Goal: Transaction & Acquisition: Obtain resource

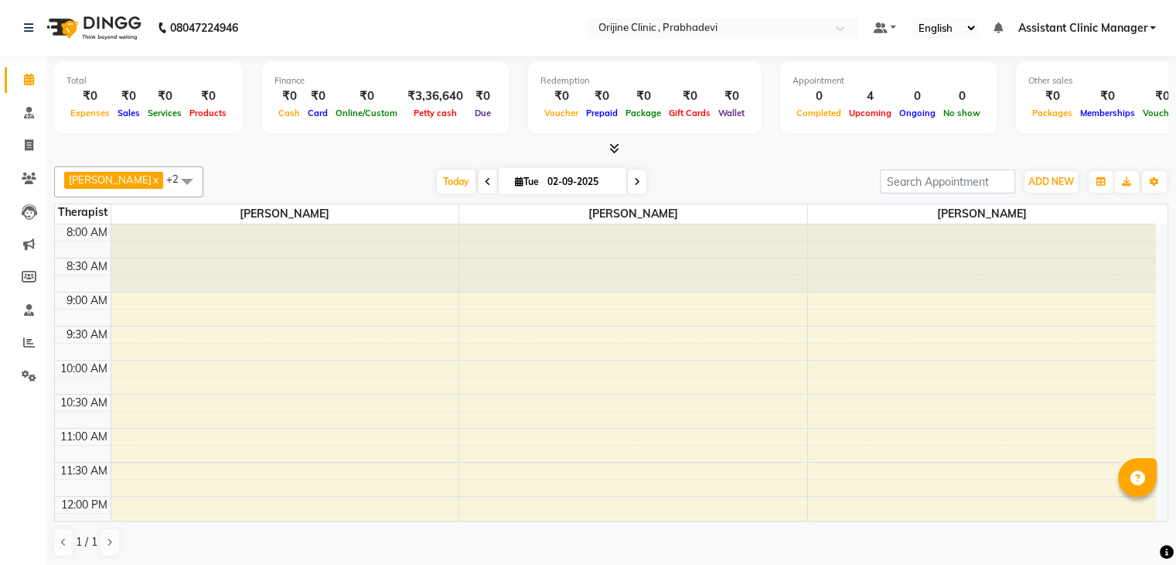
scroll to position [393, 0]
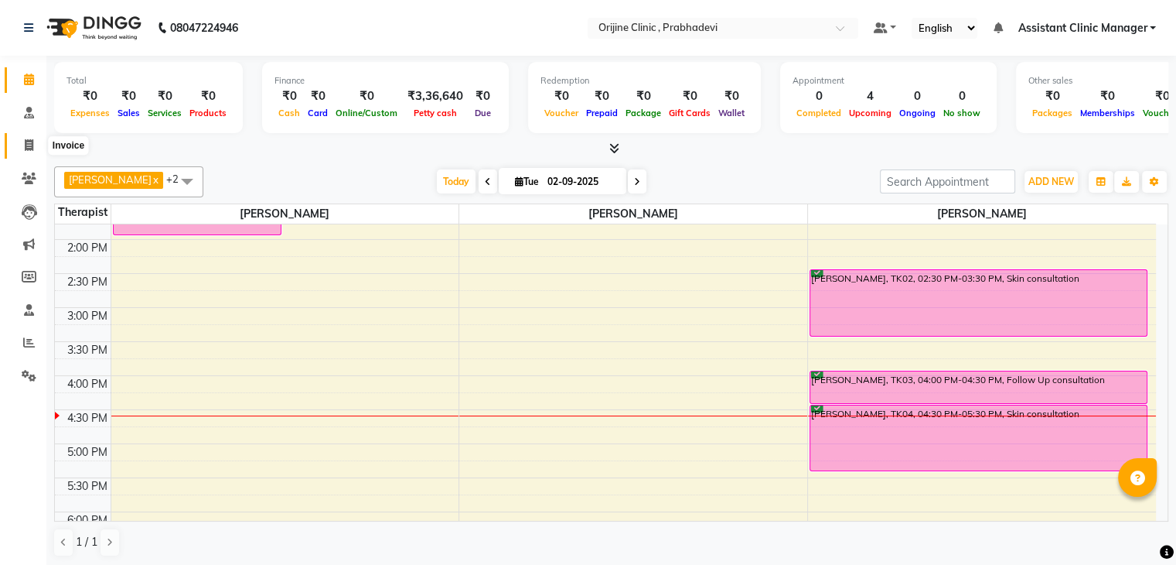
click at [25, 149] on icon at bounding box center [29, 145] width 9 height 12
select select "service"
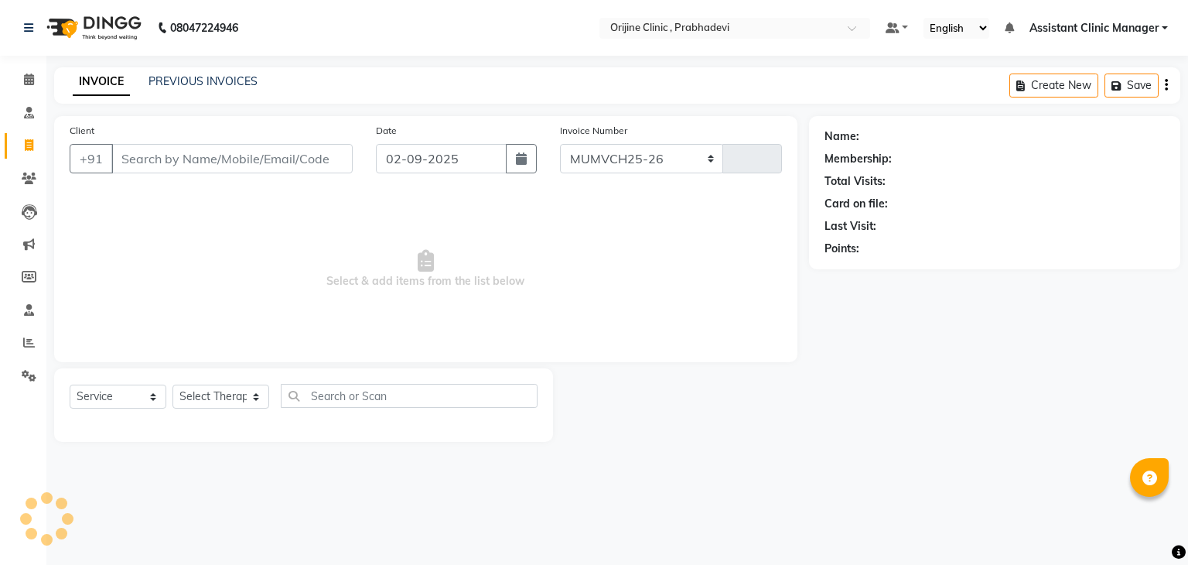
select select "8675"
type input "0006"
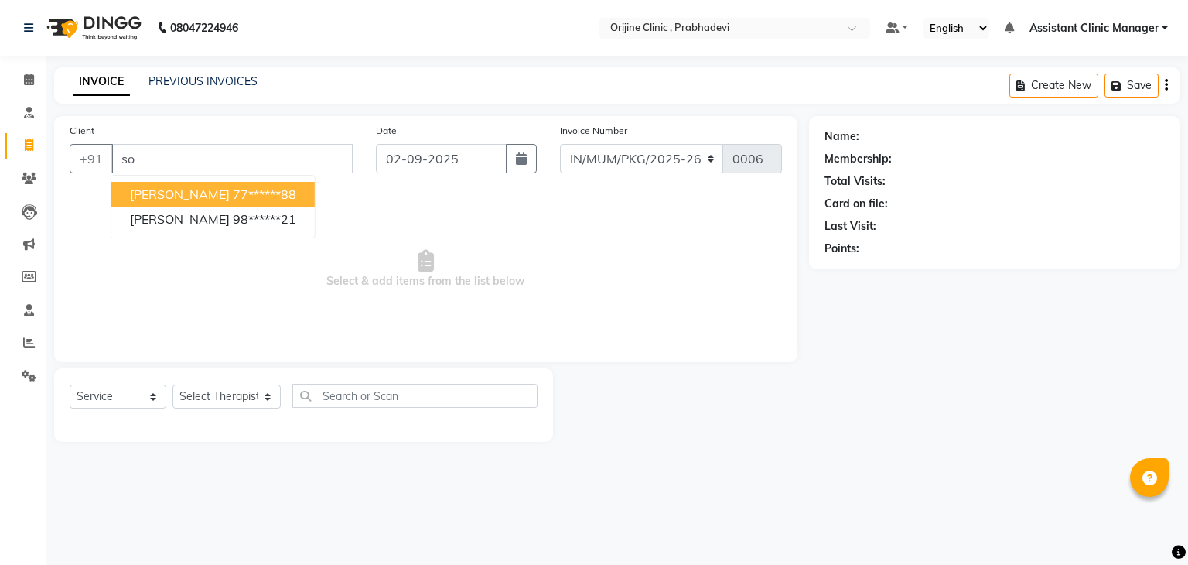
type input "s"
click at [200, 200] on span "[PERSON_NAME]" at bounding box center [180, 193] width 100 height 15
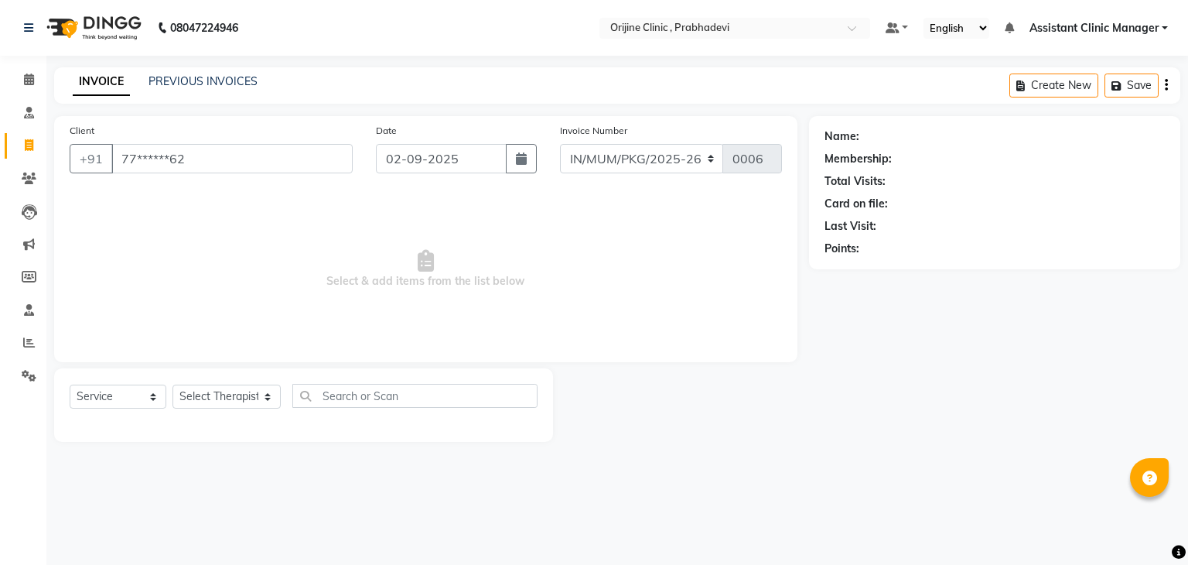
type input "77******62"
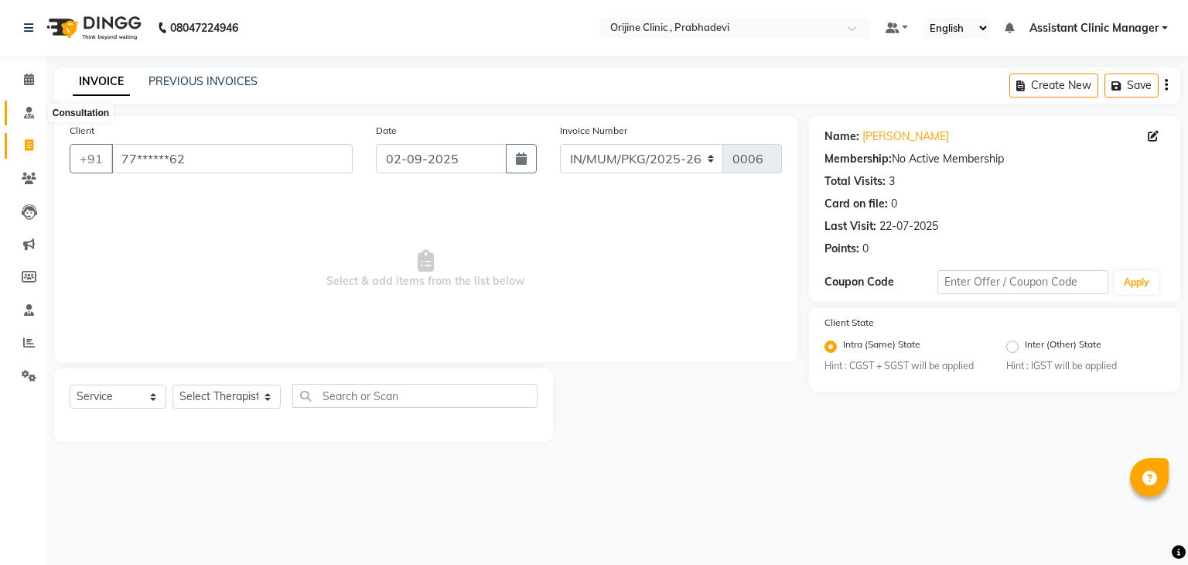
click at [27, 114] on icon at bounding box center [29, 113] width 10 height 12
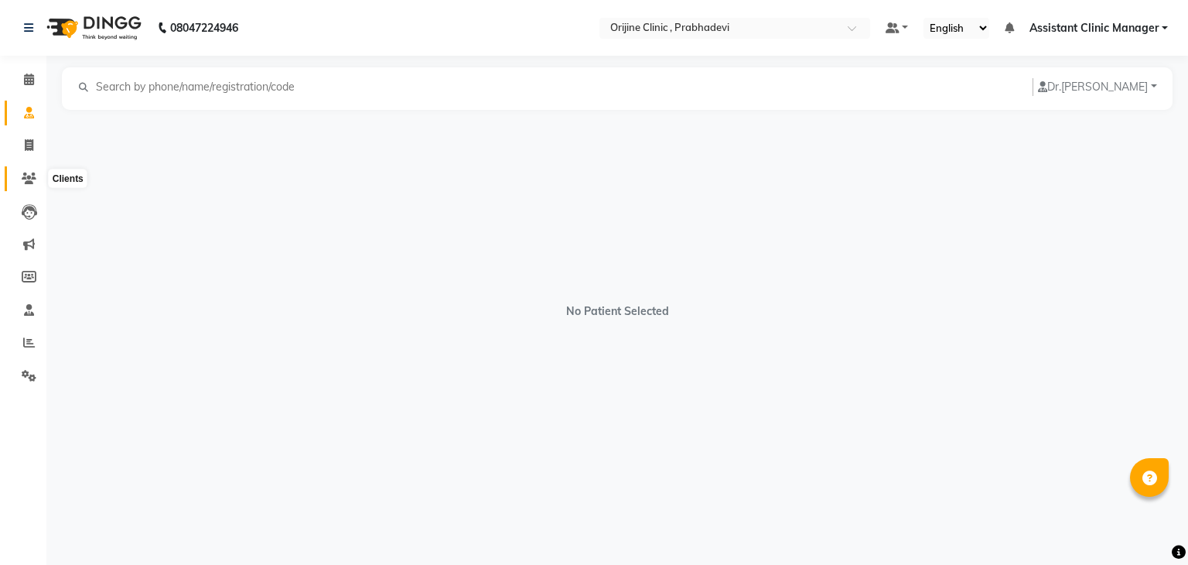
click at [29, 179] on icon at bounding box center [29, 178] width 15 height 12
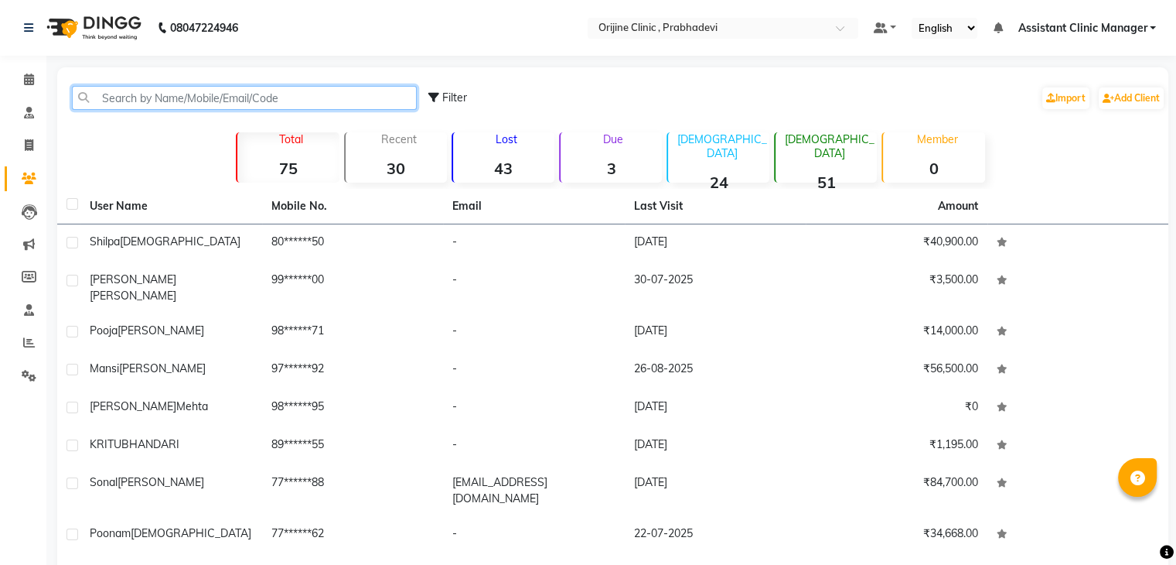
click at [165, 96] on input "text" at bounding box center [244, 98] width 345 height 24
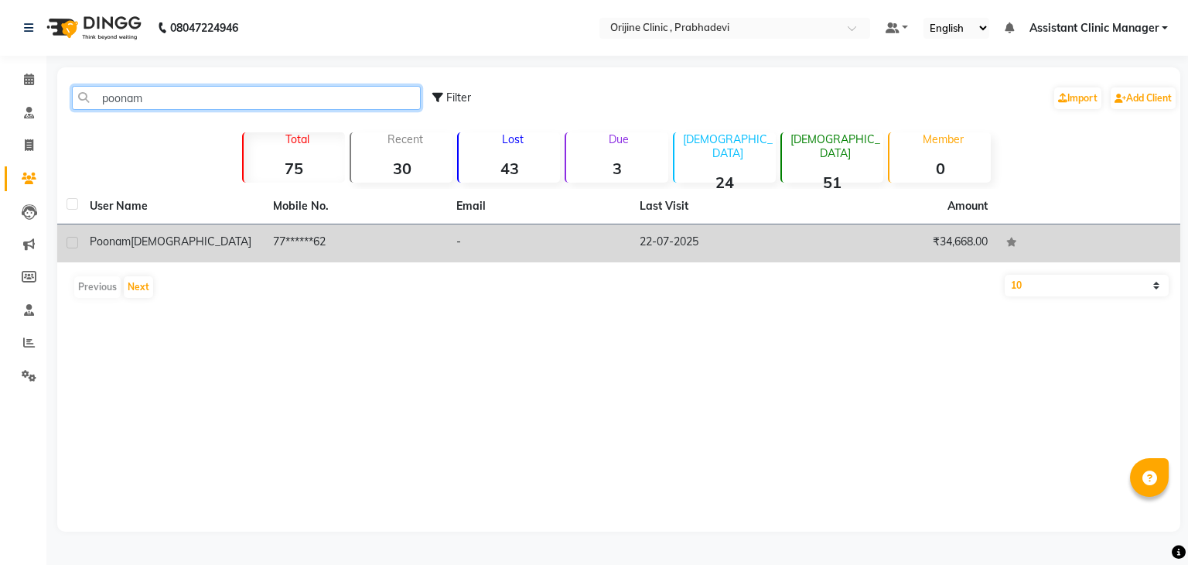
type input "poonam"
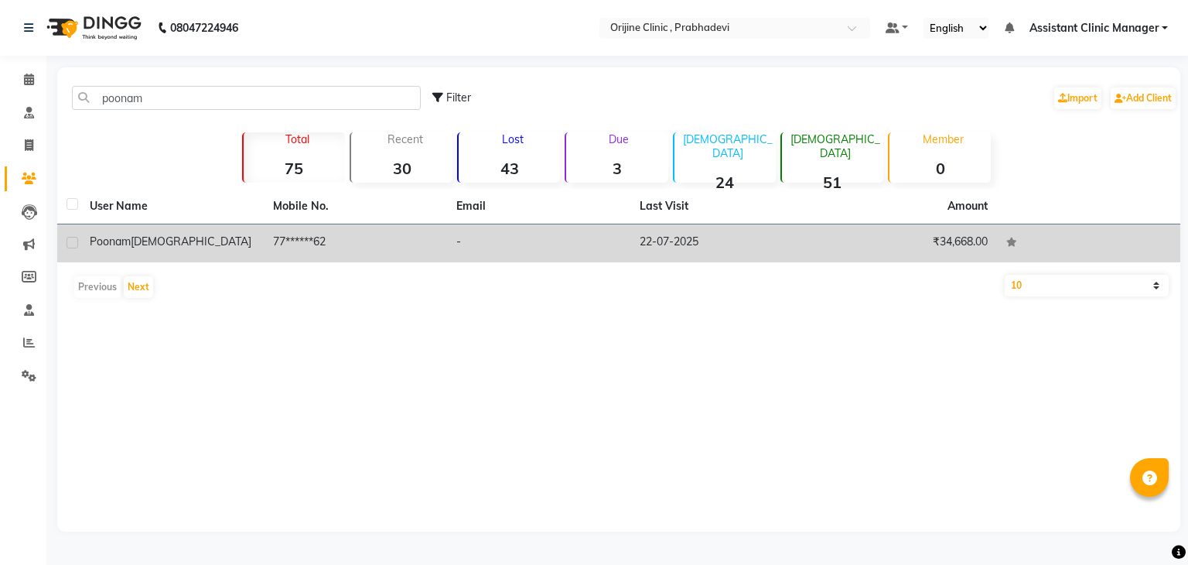
click at [151, 246] on span "[DEMOGRAPHIC_DATA]" at bounding box center [191, 241] width 121 height 14
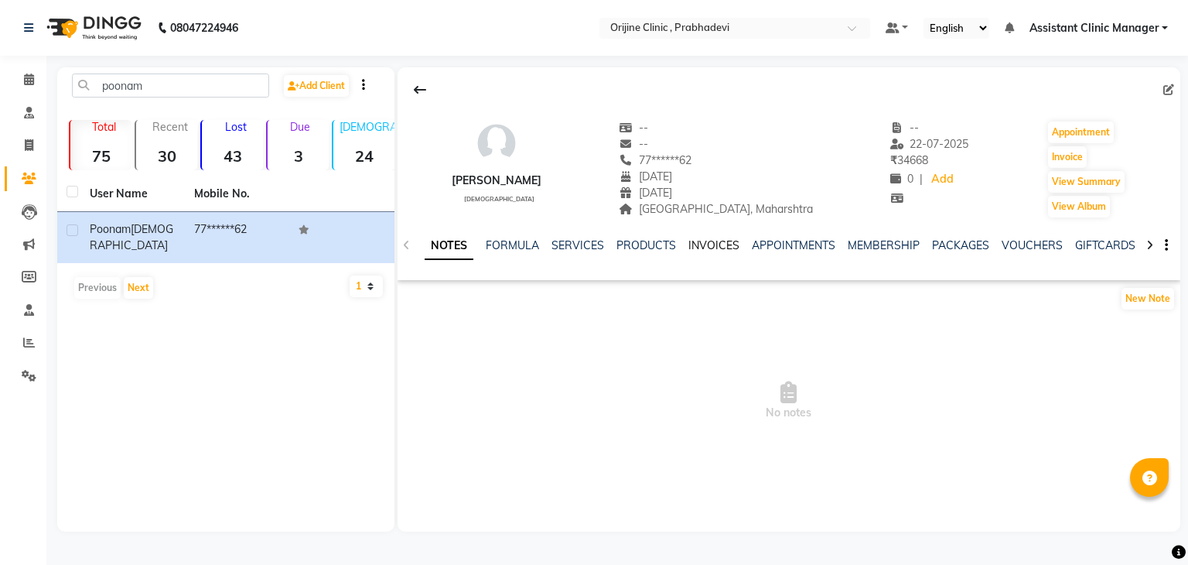
click at [708, 243] on link "INVOICES" at bounding box center [713, 245] width 51 height 14
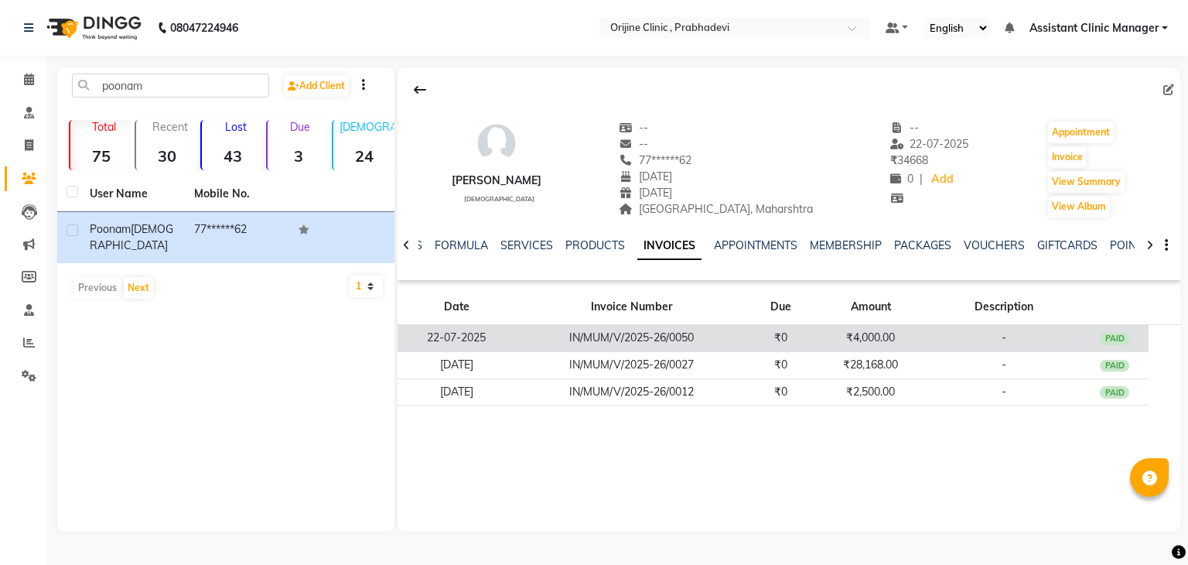
click at [863, 333] on td "₹4,000.00" at bounding box center [870, 338] width 111 height 27
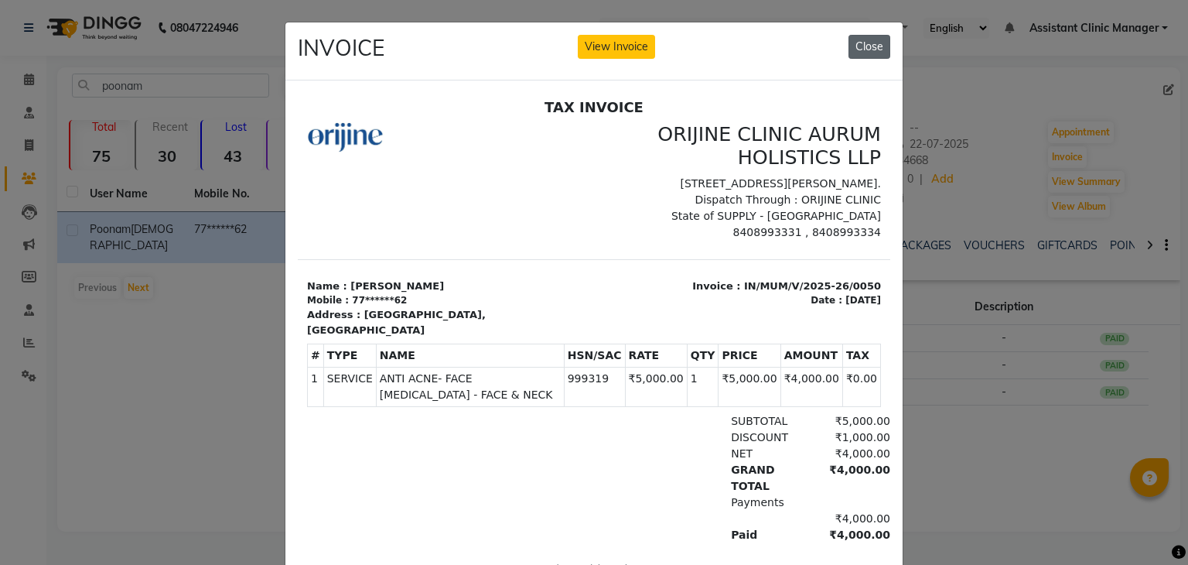
click at [873, 53] on button "Close" at bounding box center [869, 47] width 42 height 24
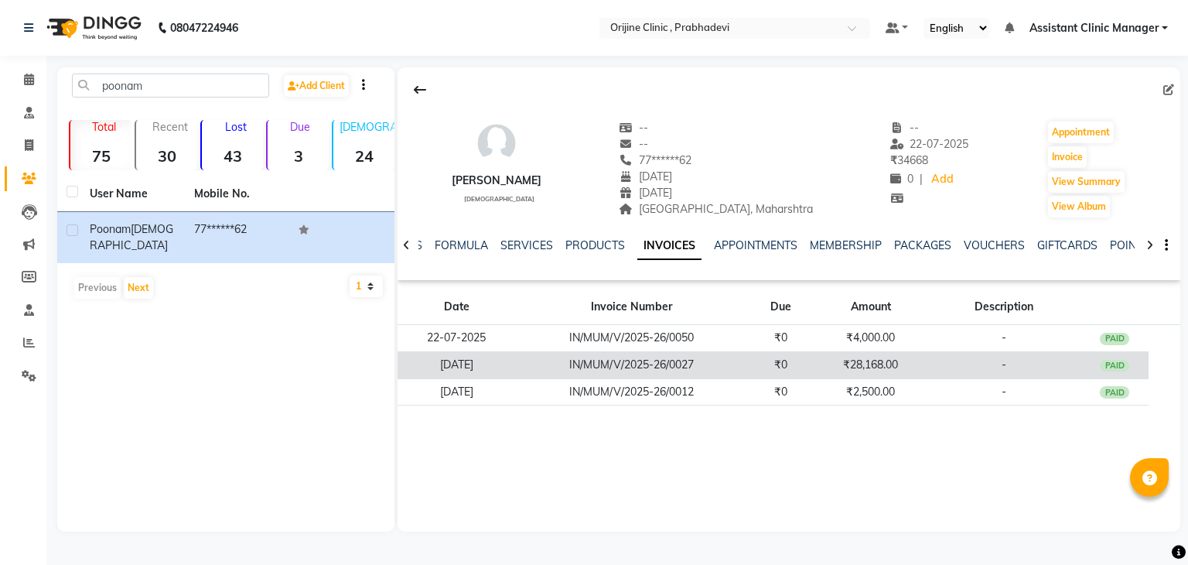
click at [888, 363] on td "₹28,168.00" at bounding box center [870, 364] width 111 height 27
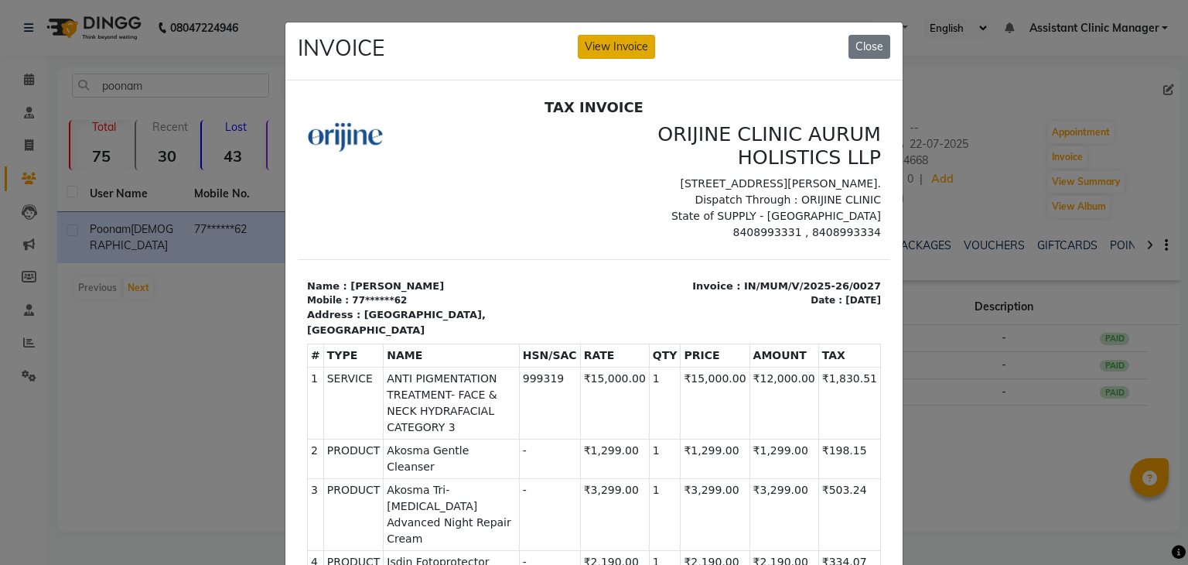
click at [582, 35] on button "View Invoice" at bounding box center [616, 47] width 77 height 24
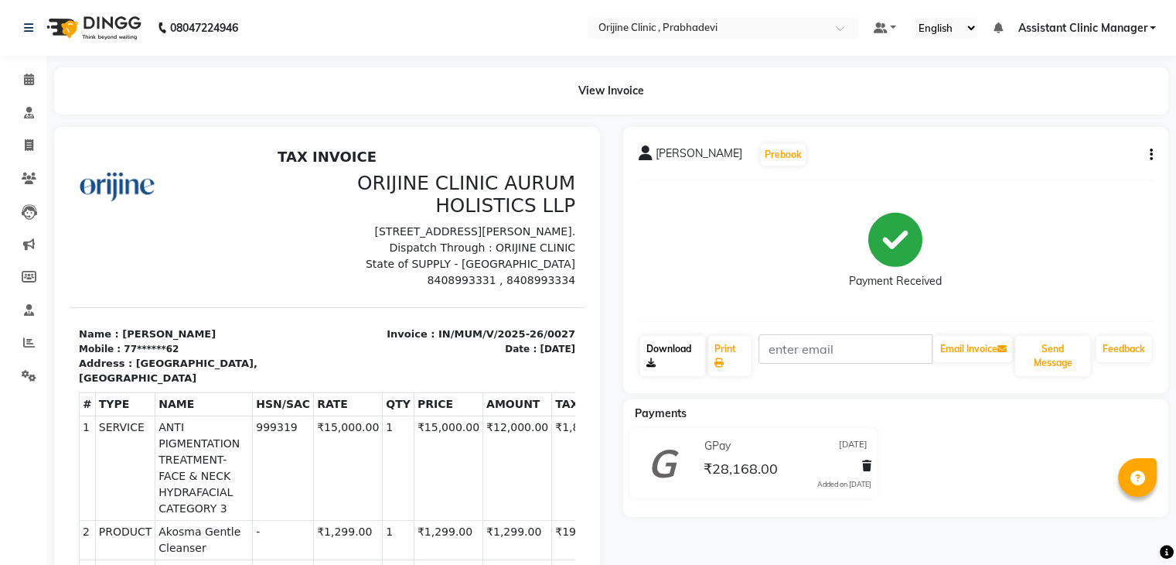
click at [663, 357] on link "Download" at bounding box center [673, 356] width 66 height 40
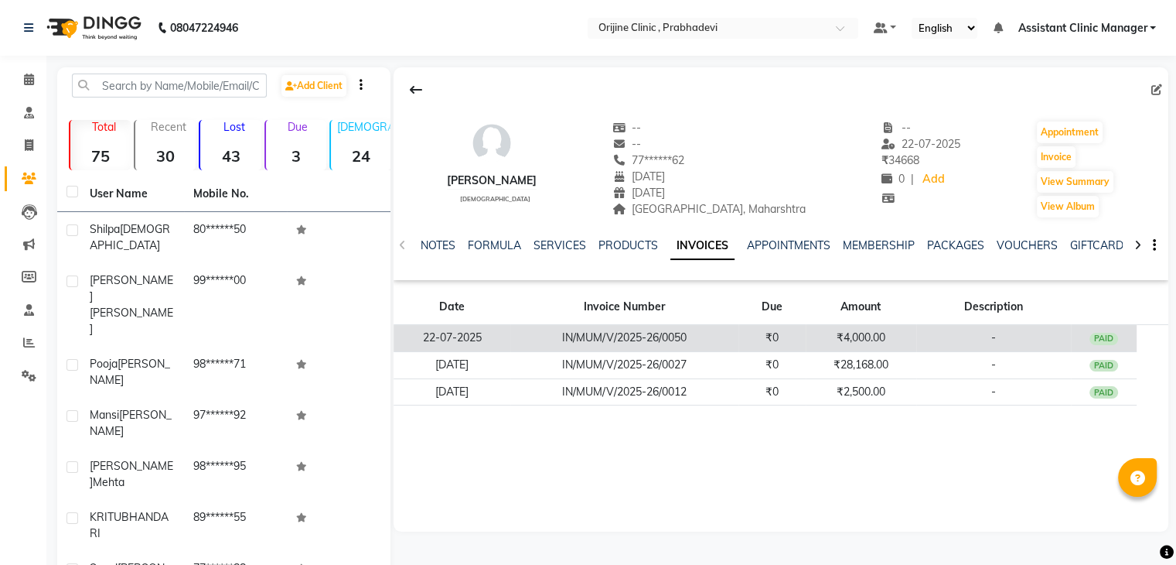
click at [551, 338] on td "IN/MUM/V/2025-26/0050" at bounding box center [624, 338] width 228 height 27
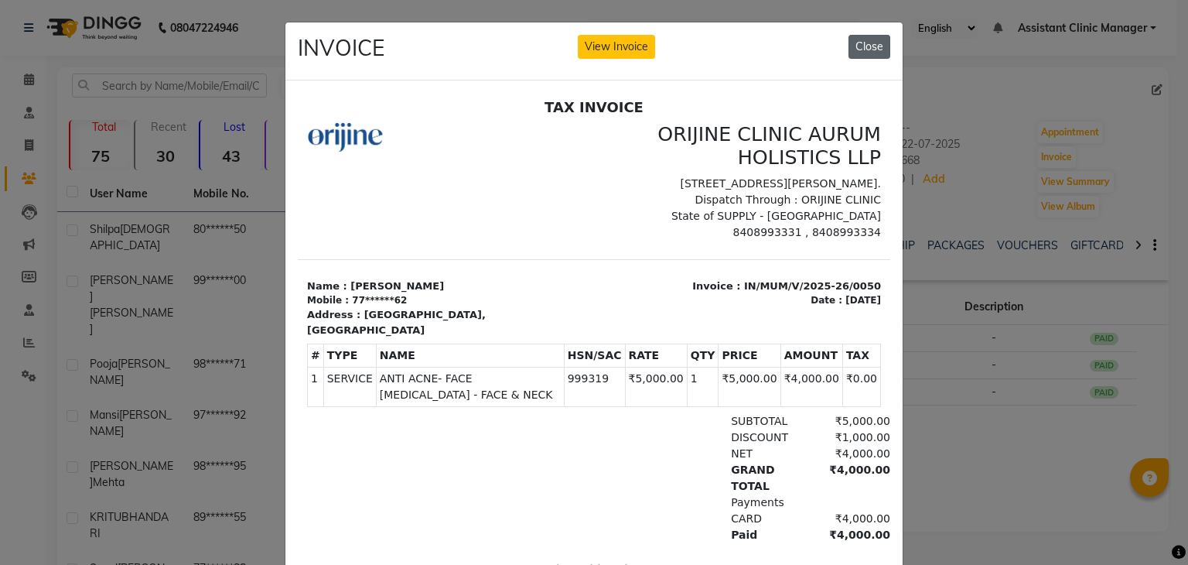
drag, startPoint x: 863, startPoint y: 43, endPoint x: 521, endPoint y: 67, distance: 342.6
click at [863, 43] on button "Close" at bounding box center [869, 47] width 42 height 24
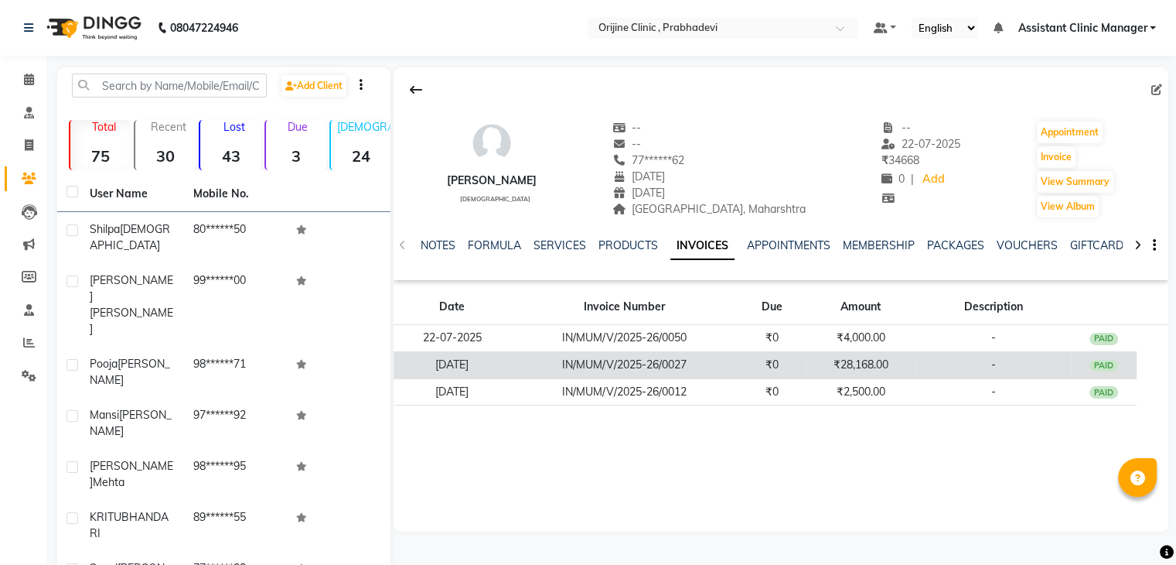
click at [609, 357] on td "IN/MUM/V/2025-26/0027" at bounding box center [624, 364] width 228 height 27
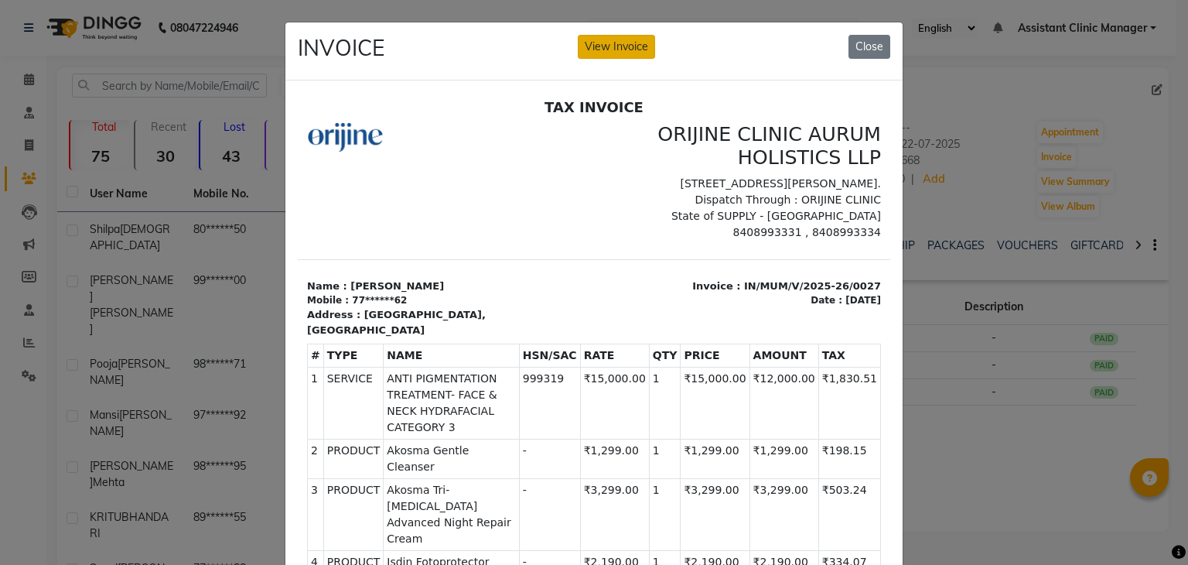
click at [606, 45] on button "View Invoice" at bounding box center [616, 47] width 77 height 24
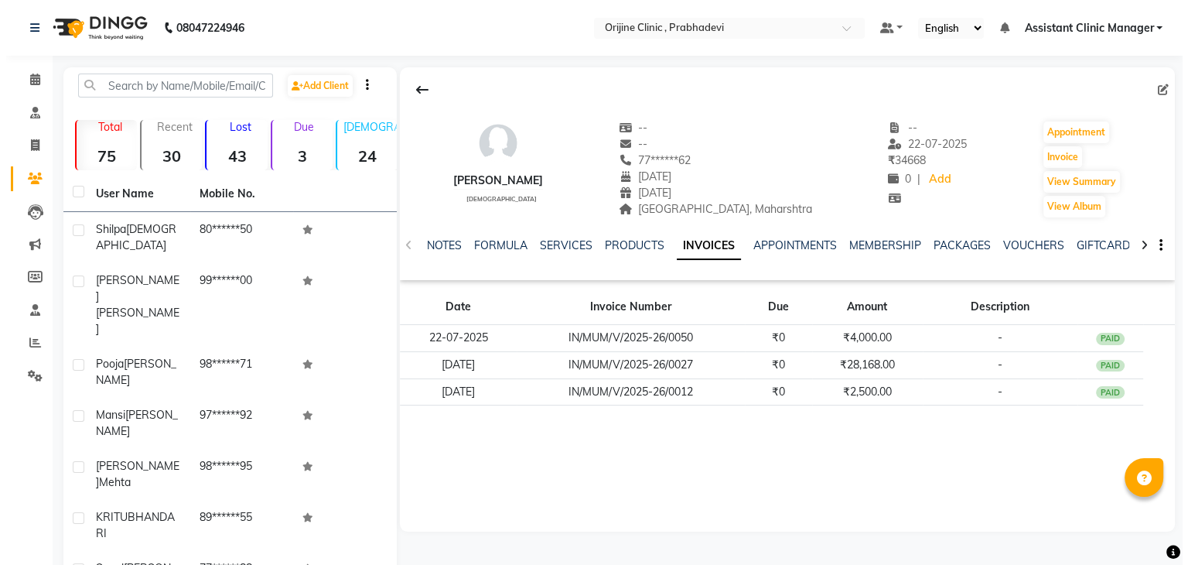
scroll to position [0, 3]
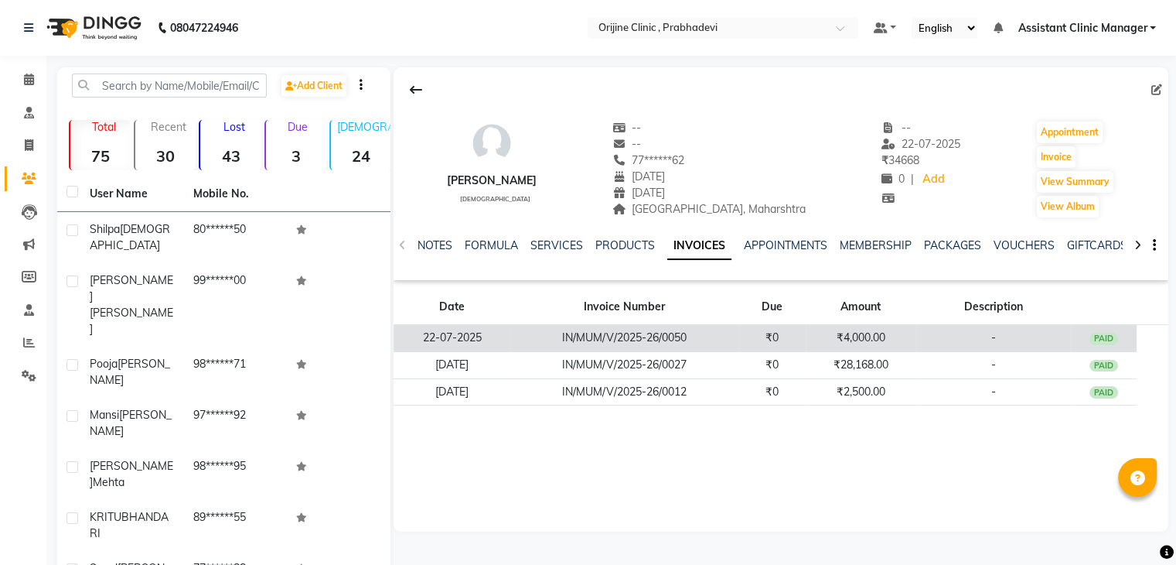
click at [568, 342] on td "IN/MUM/V/2025-26/0050" at bounding box center [624, 338] width 228 height 27
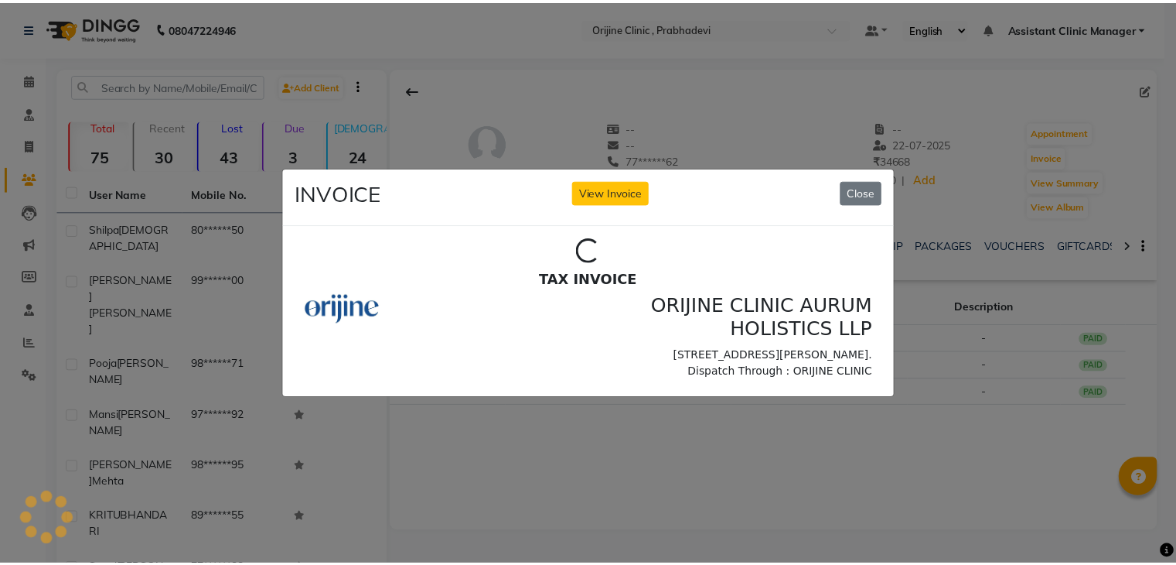
scroll to position [0, 0]
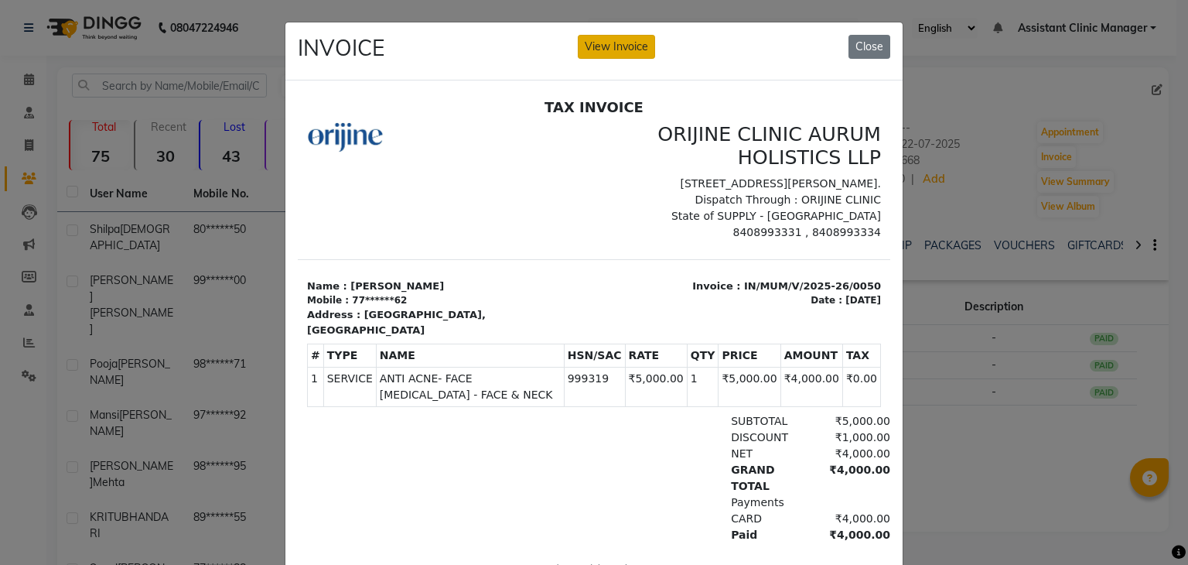
click at [630, 46] on button "View Invoice" at bounding box center [616, 47] width 77 height 24
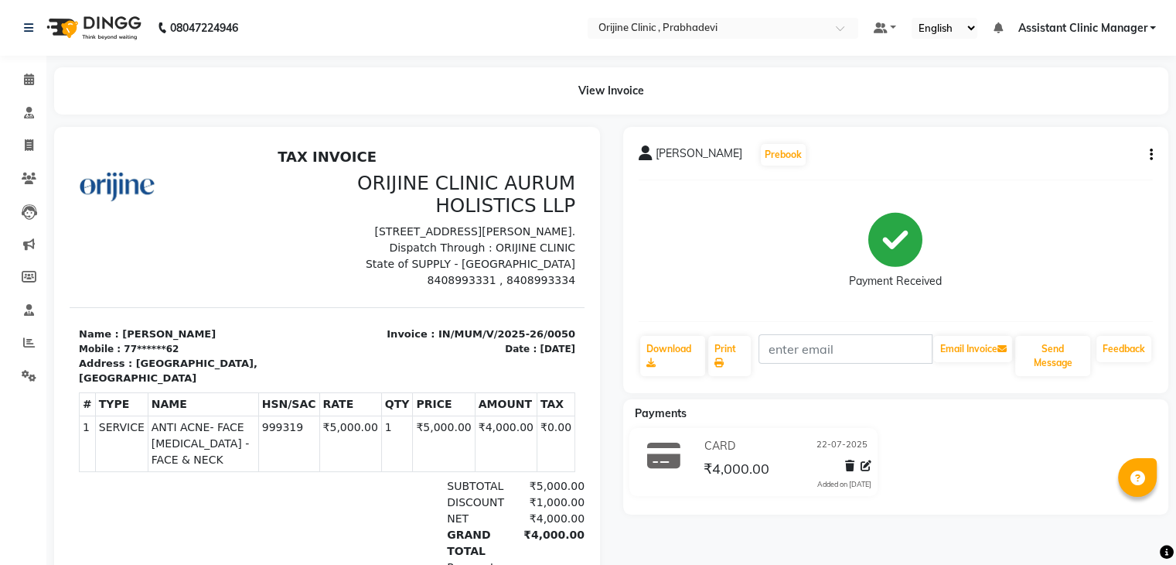
click at [1148, 156] on button "button" at bounding box center [1148, 155] width 9 height 16
click at [1056, 185] on div "Edit Invoice" at bounding box center [1074, 184] width 106 height 19
select select "service"
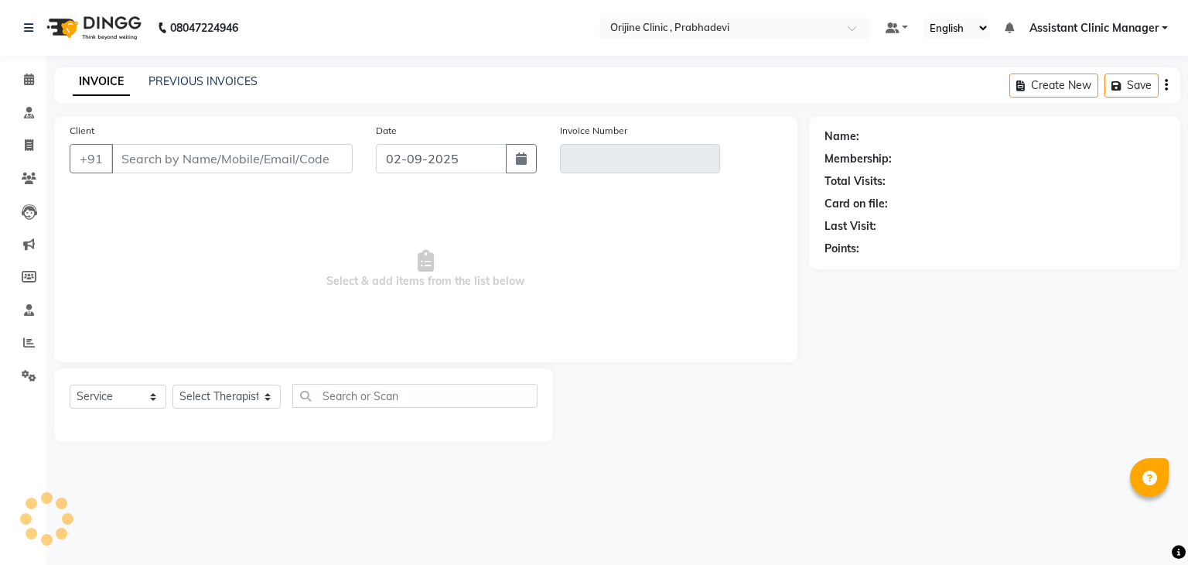
type input "77******62"
type input "IN/MUM/V/2025-26/0050"
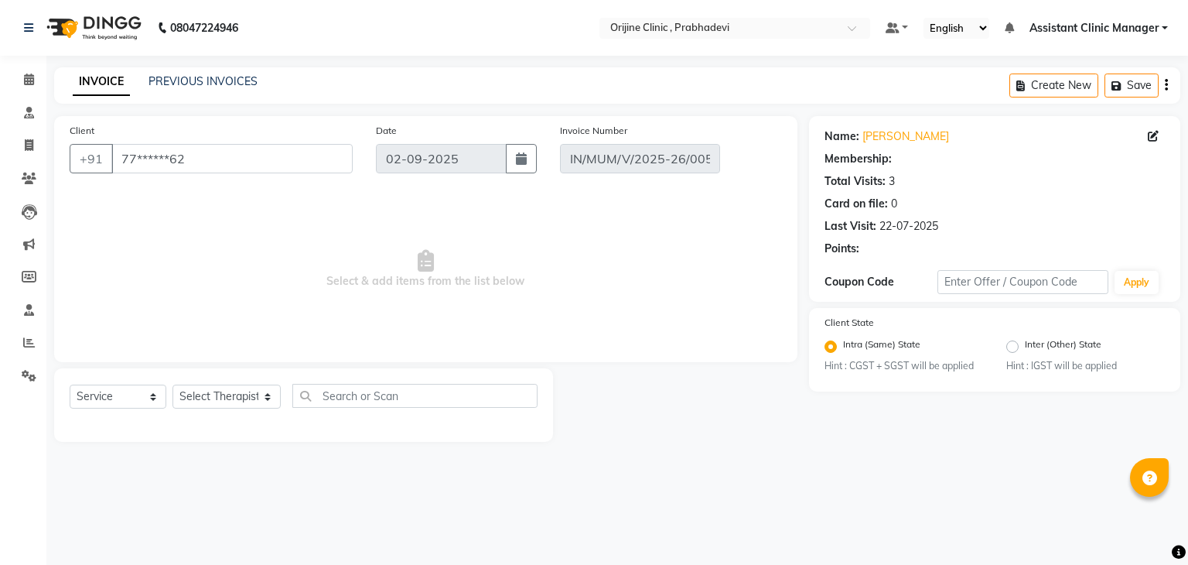
type input "22-07-2025"
select select "select"
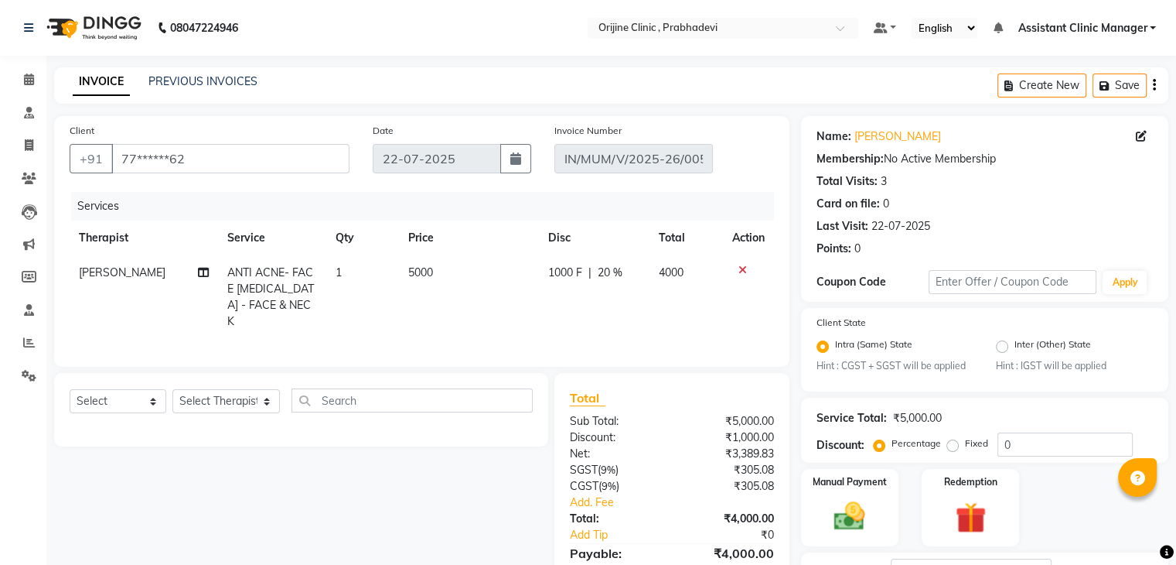
scroll to position [104, 0]
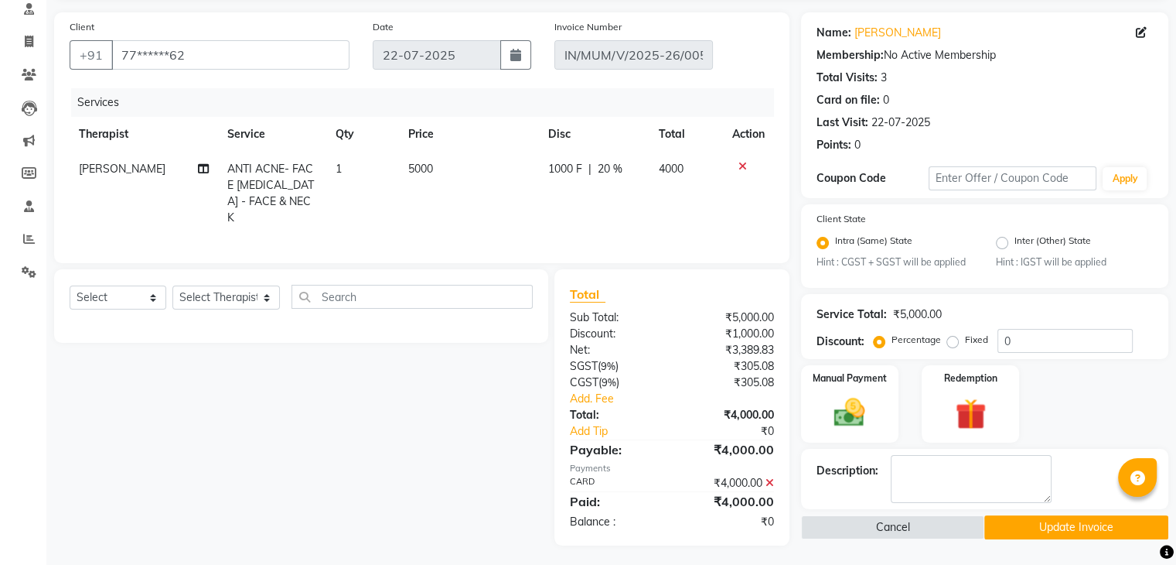
click at [1032, 527] on button "Update Invoice" at bounding box center [1076, 527] width 184 height 24
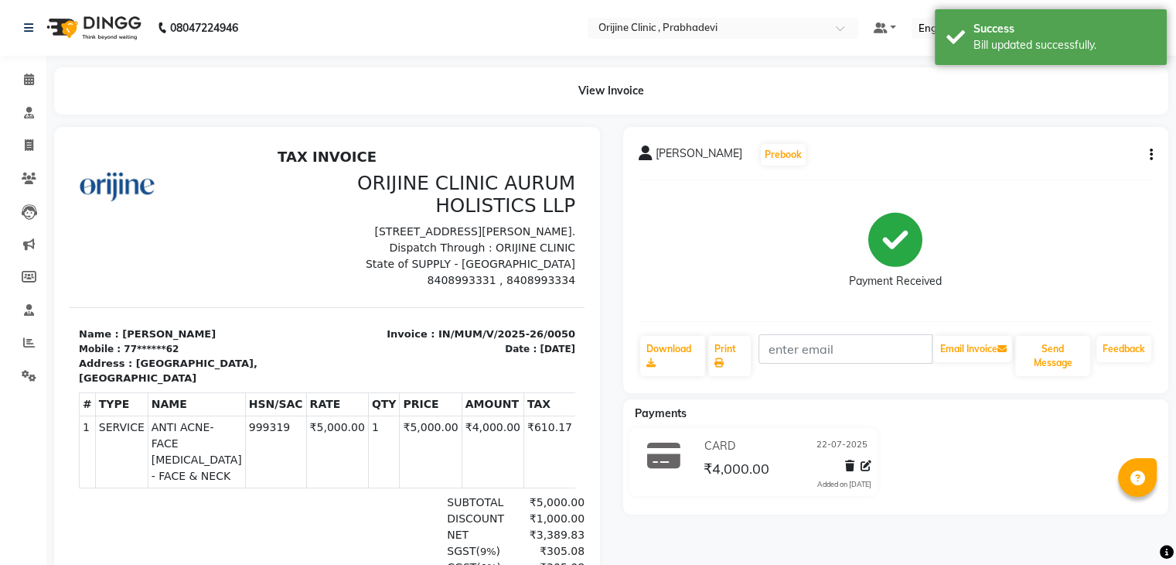
select select "service"
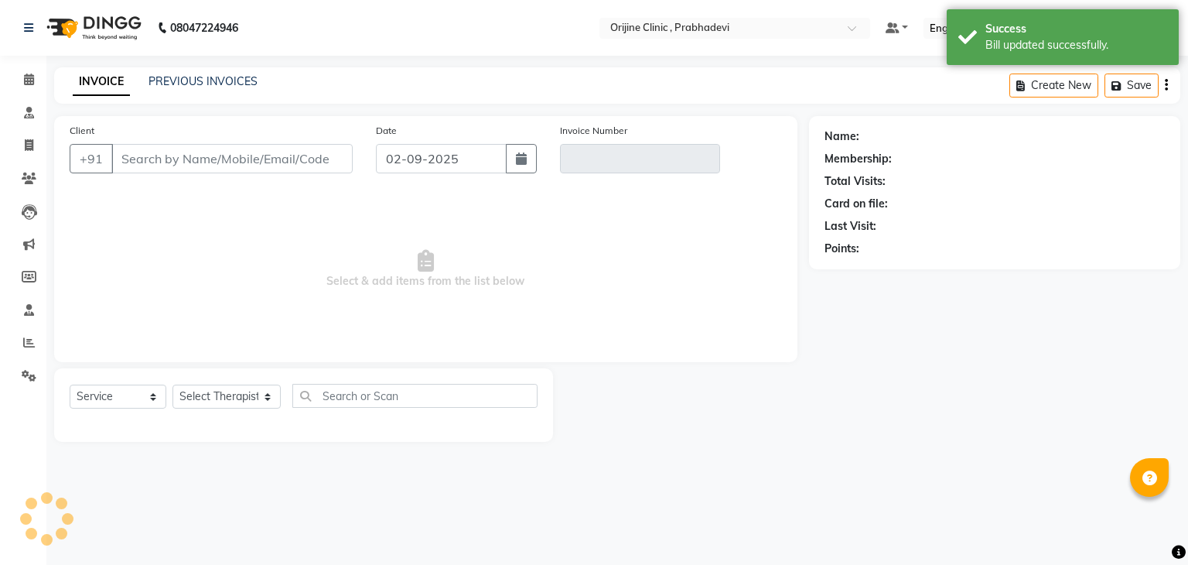
type input "77******62"
type input "IN/MUM/V/2025-26/0050"
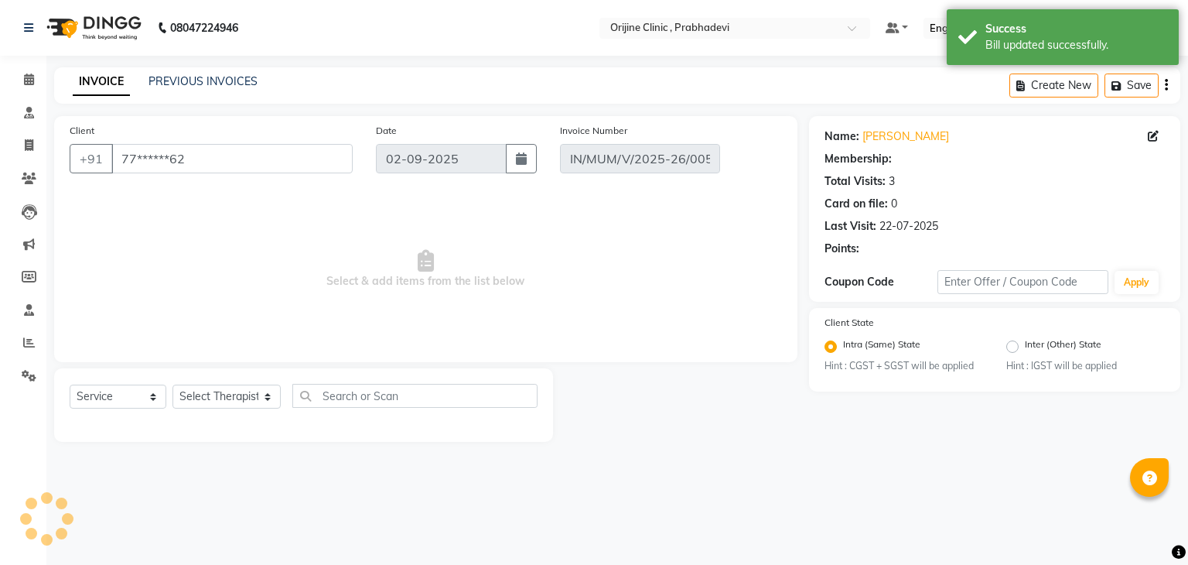
type input "22-07-2025"
select select "select"
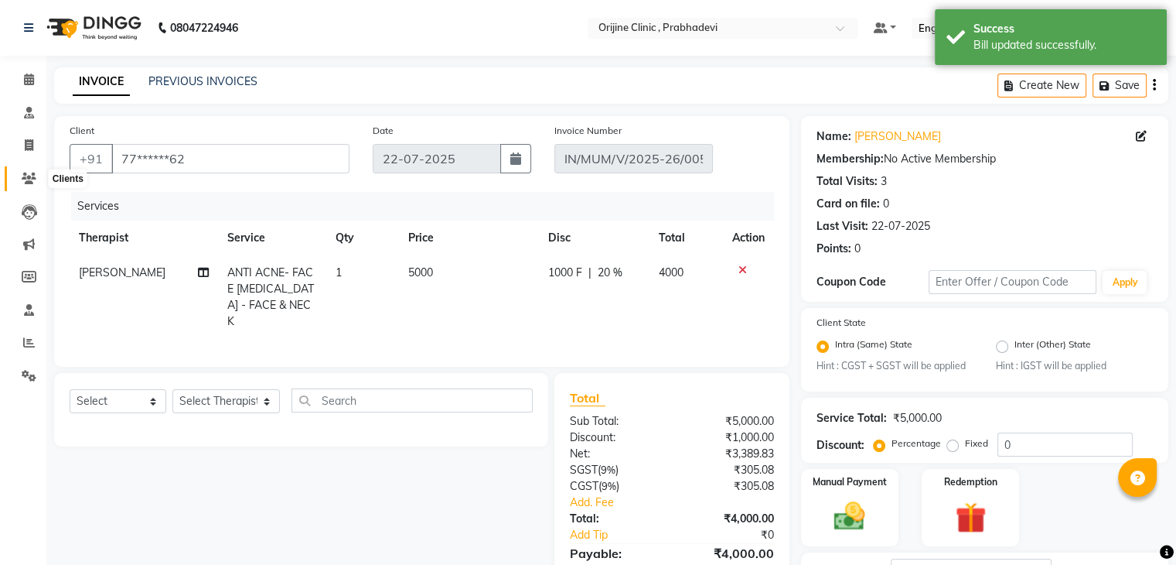
click at [27, 181] on icon at bounding box center [29, 178] width 15 height 12
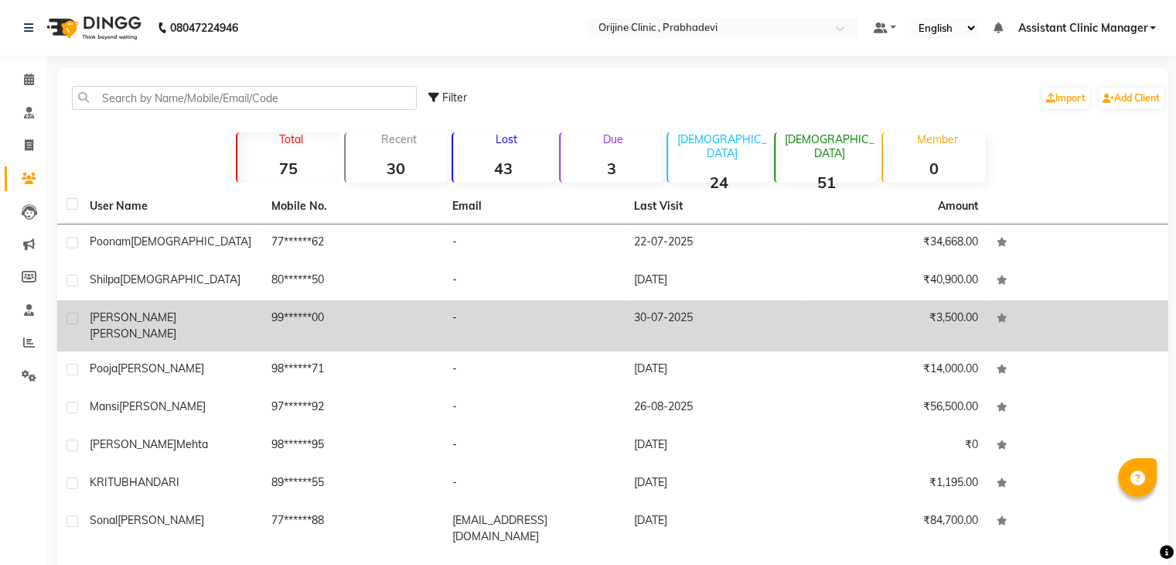
click at [288, 312] on td "99******00" at bounding box center [353, 325] width 182 height 51
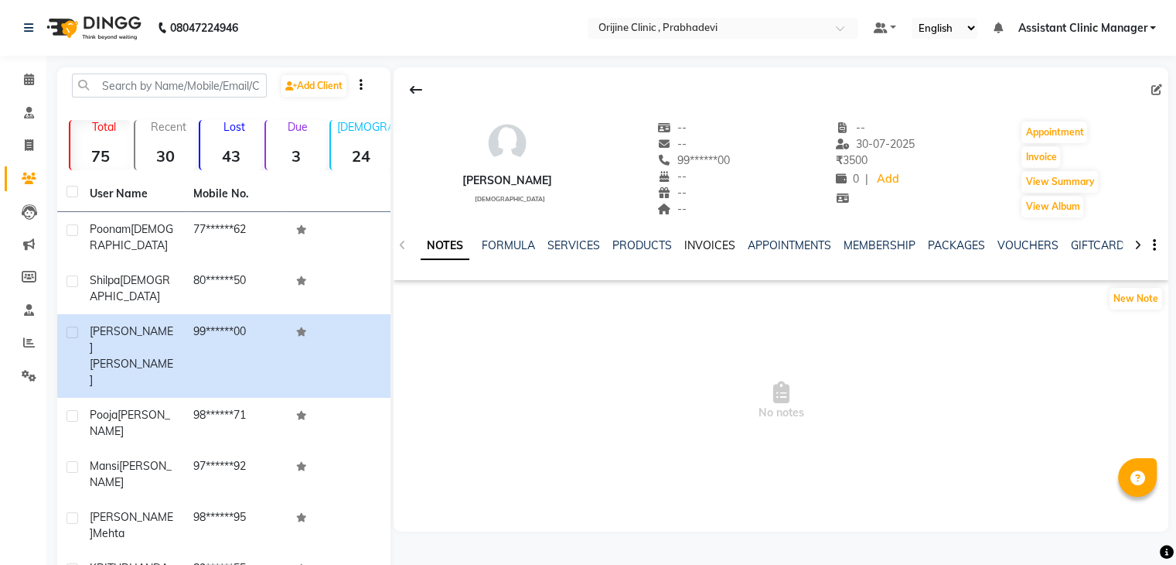
click at [700, 241] on link "INVOICES" at bounding box center [709, 245] width 51 height 14
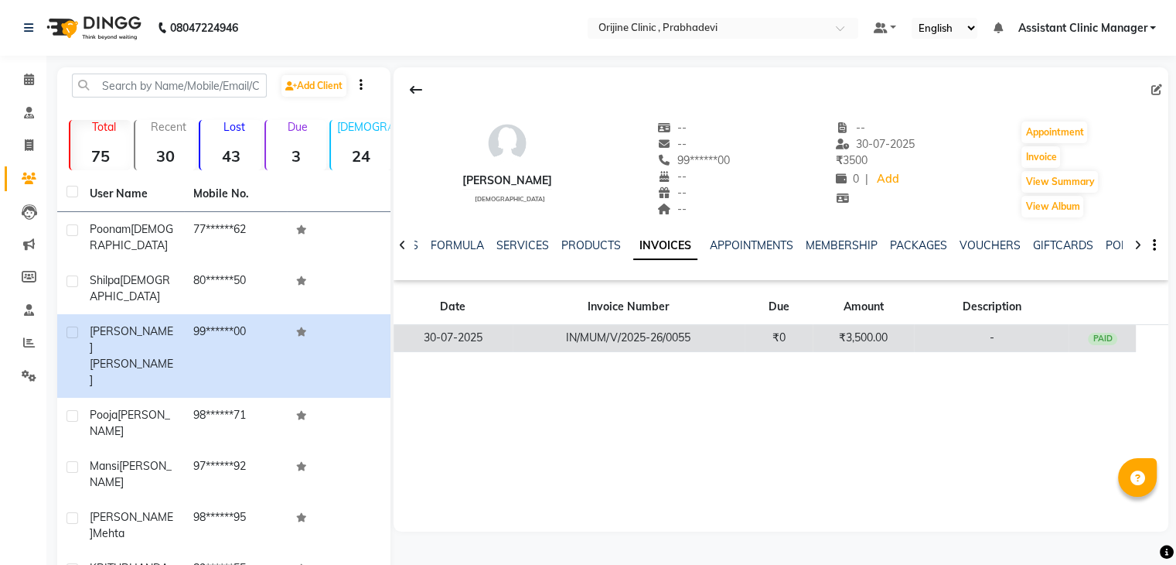
click at [662, 326] on td "IN/MUM/V/2025-26/0055" at bounding box center [629, 338] width 232 height 27
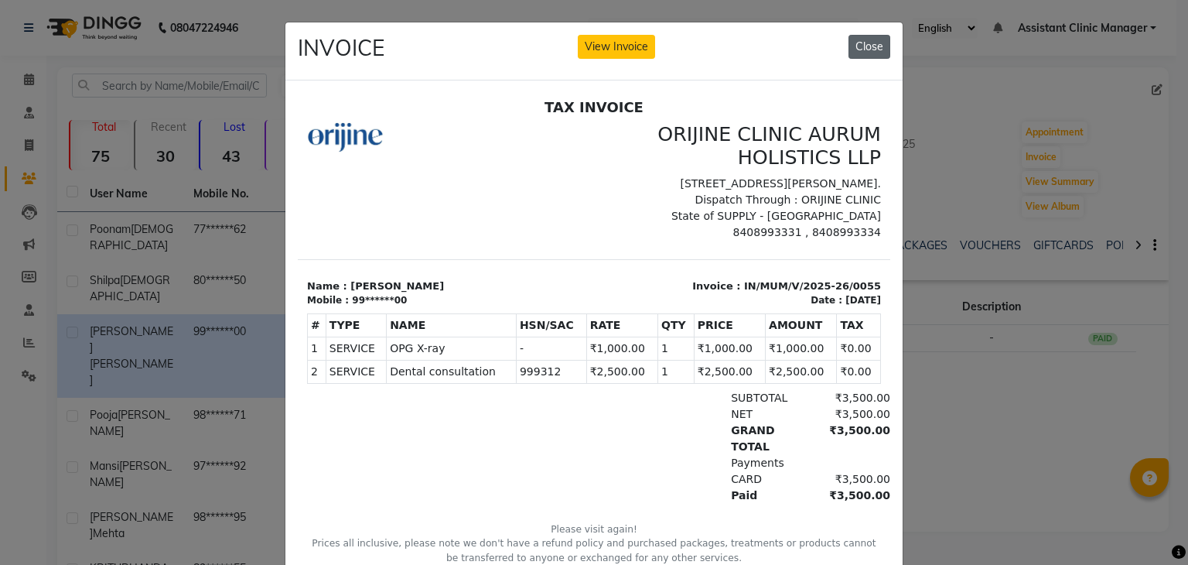
click at [851, 42] on button "Close" at bounding box center [869, 47] width 42 height 24
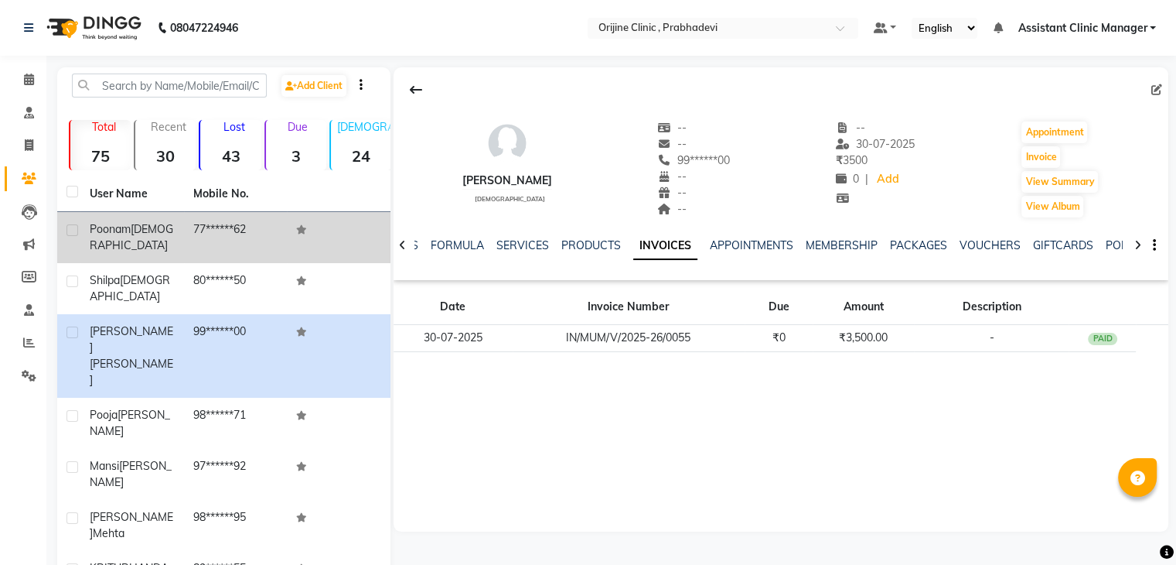
click at [260, 216] on td "77******62" at bounding box center [236, 237] width 104 height 51
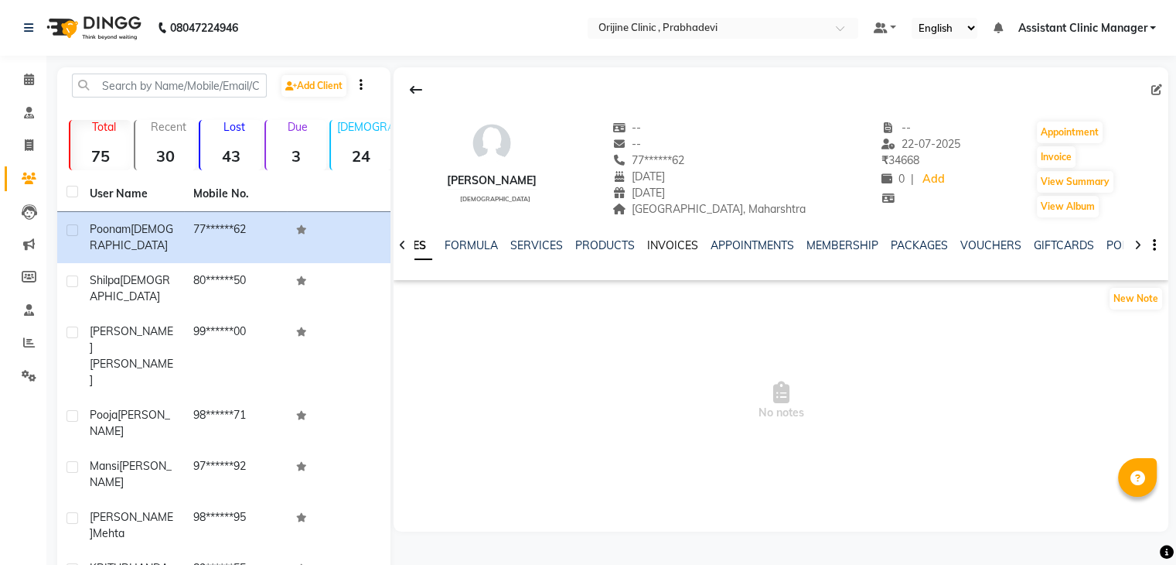
click at [667, 245] on link "INVOICES" at bounding box center [672, 245] width 51 height 14
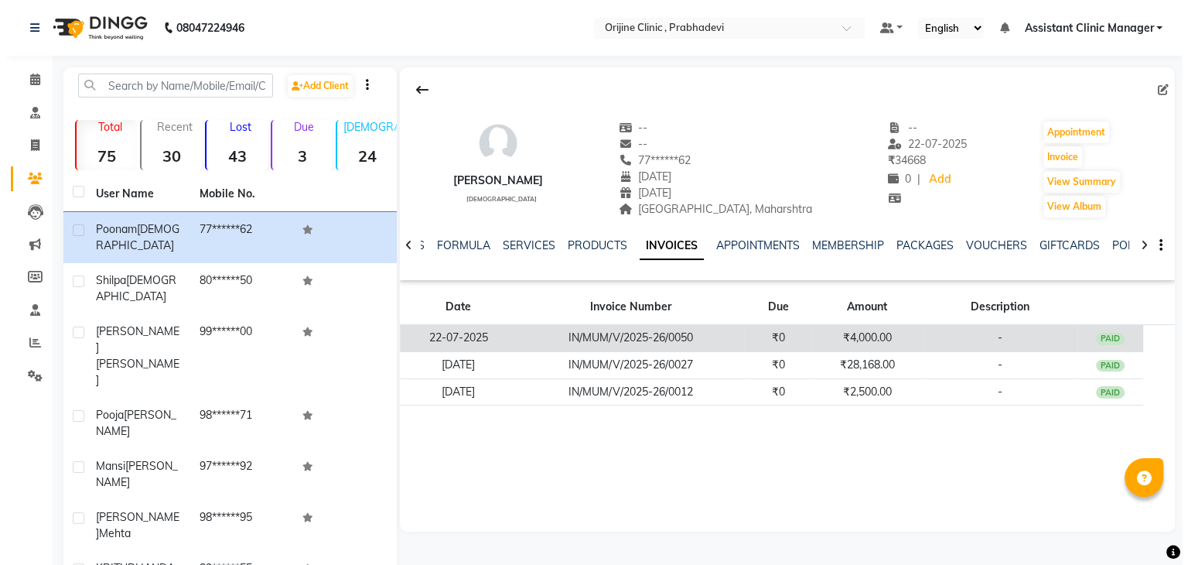
scroll to position [32, 0]
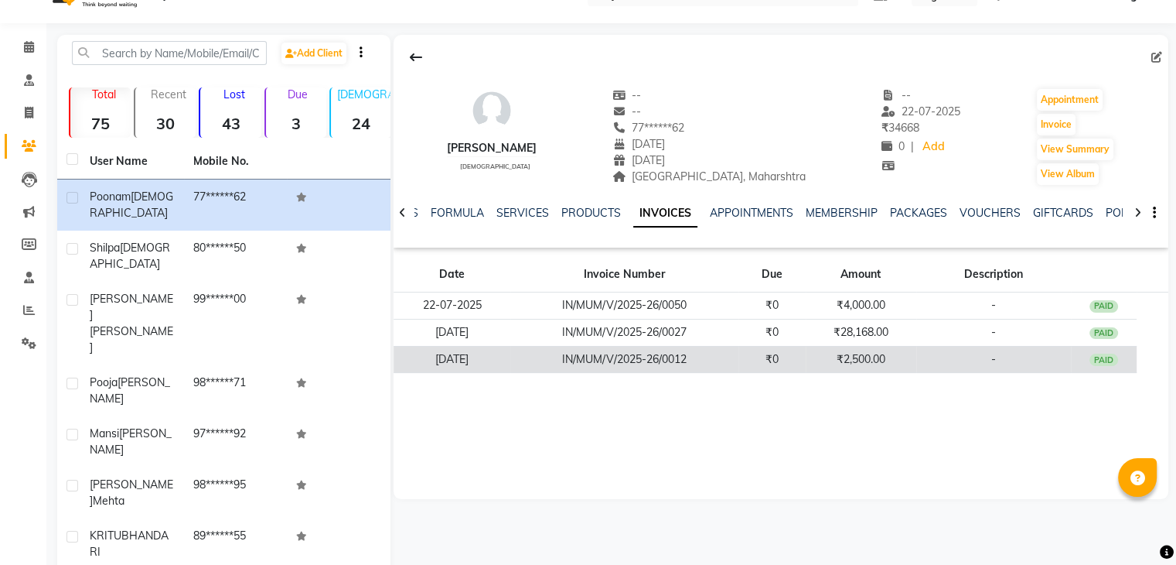
click at [657, 348] on td "IN/MUM/V/2025-26/0012" at bounding box center [624, 359] width 228 height 27
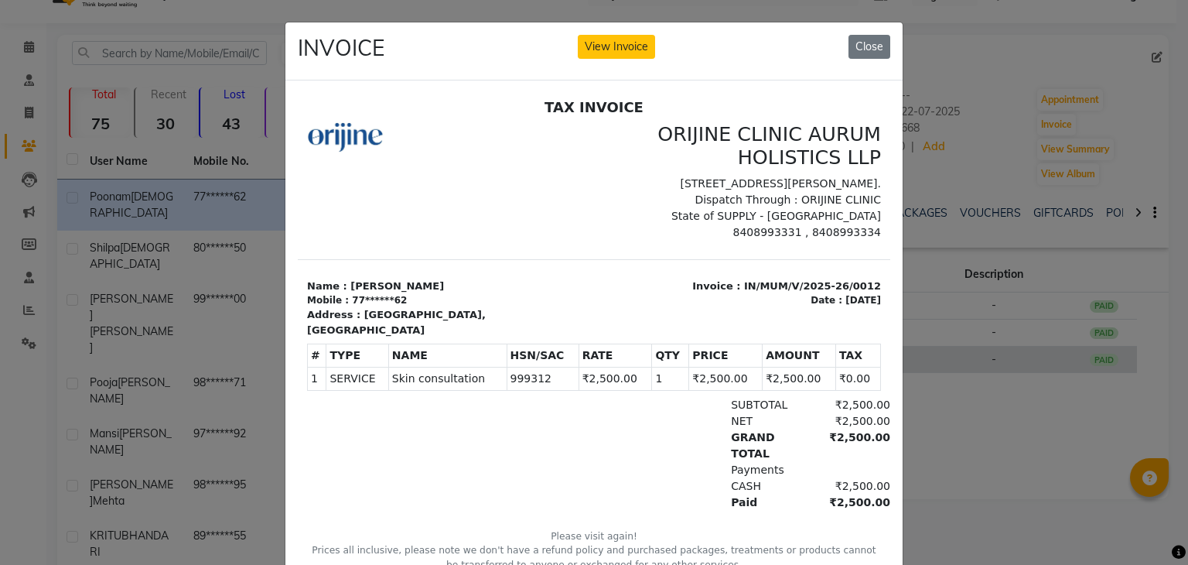
scroll to position [12, 0]
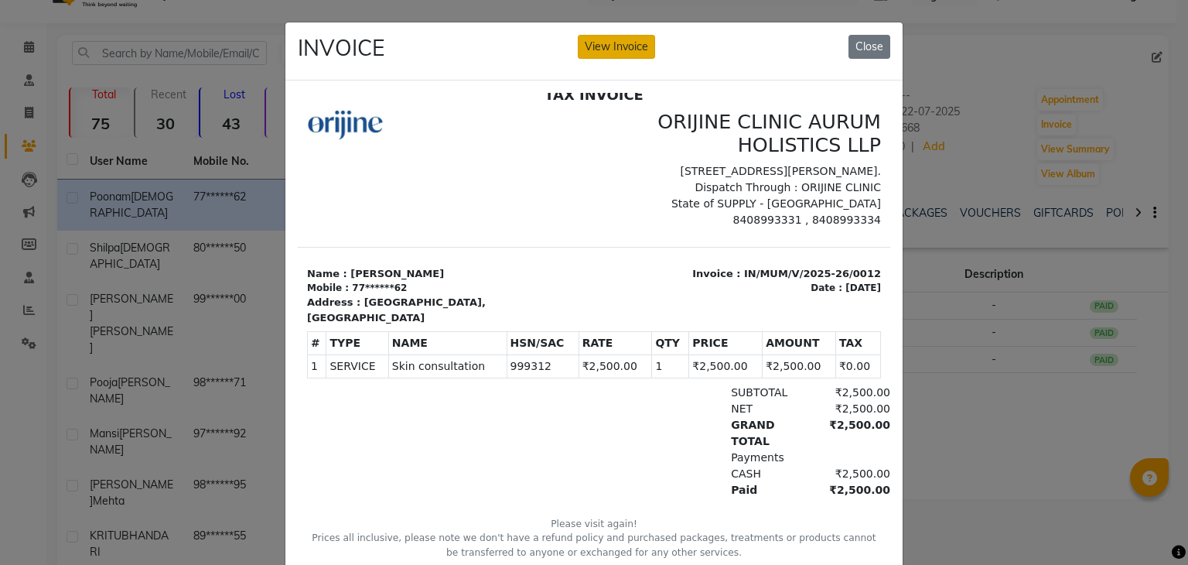
click at [640, 43] on button "View Invoice" at bounding box center [616, 47] width 77 height 24
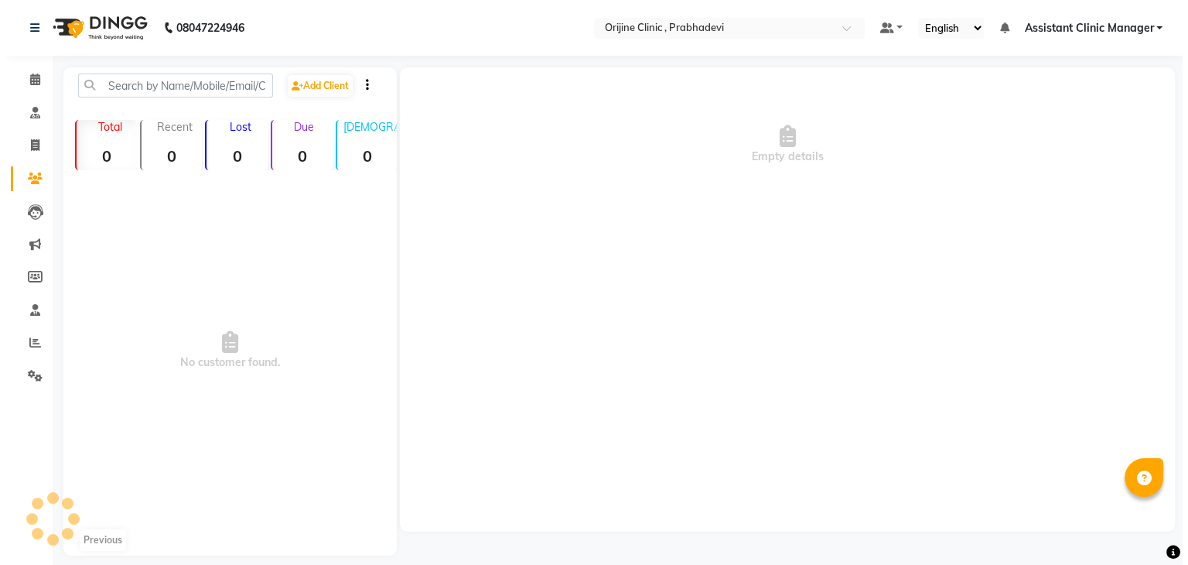
scroll to position [14, 0]
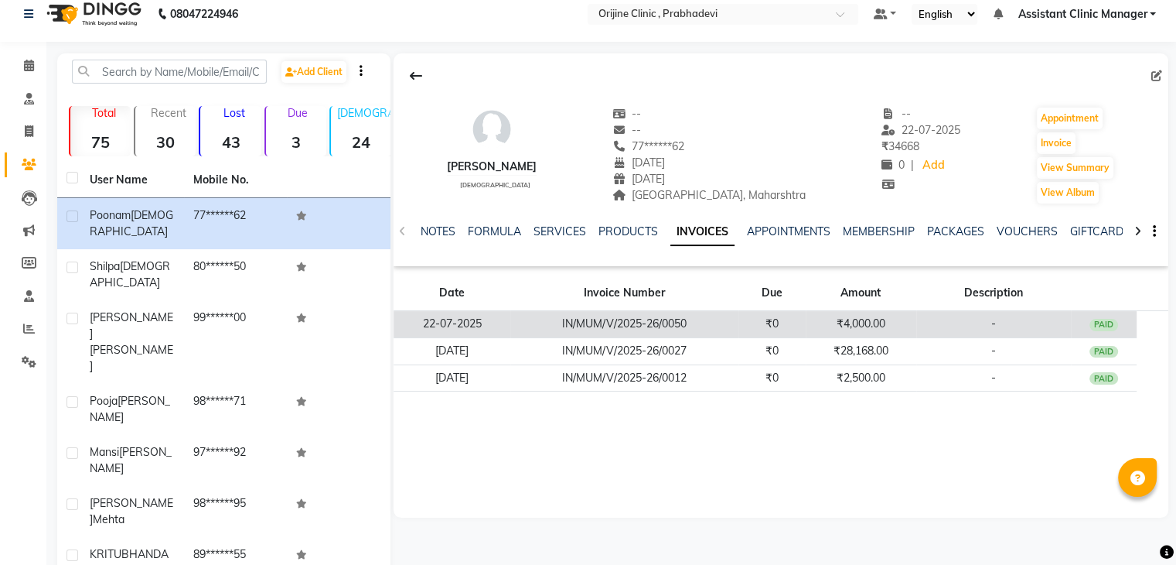
click at [622, 333] on td "IN/MUM/V/2025-26/0050" at bounding box center [624, 324] width 228 height 27
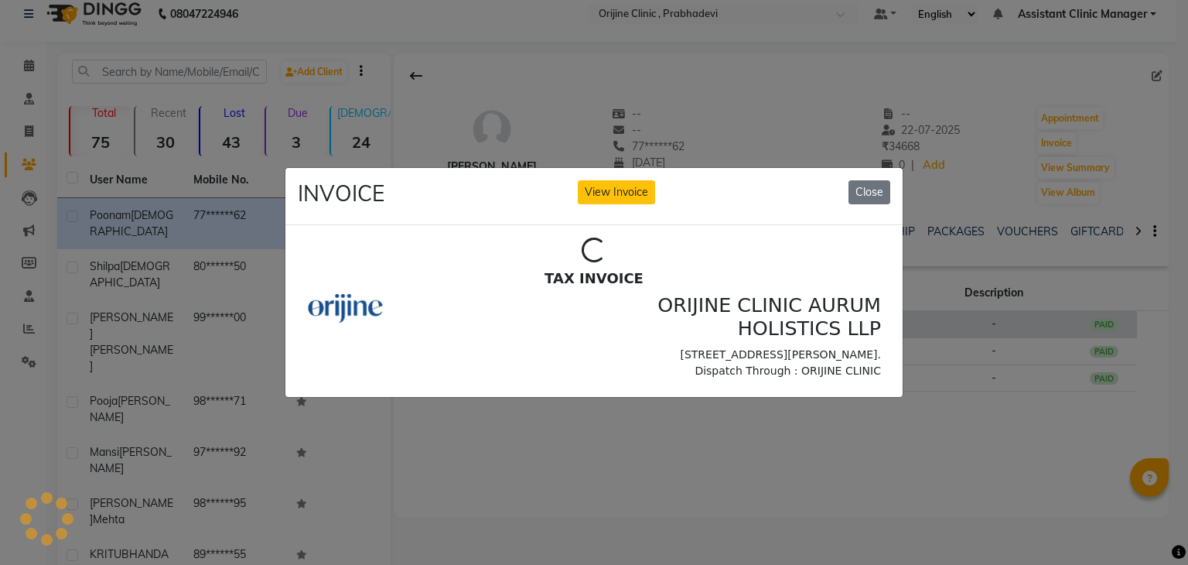
scroll to position [0, 0]
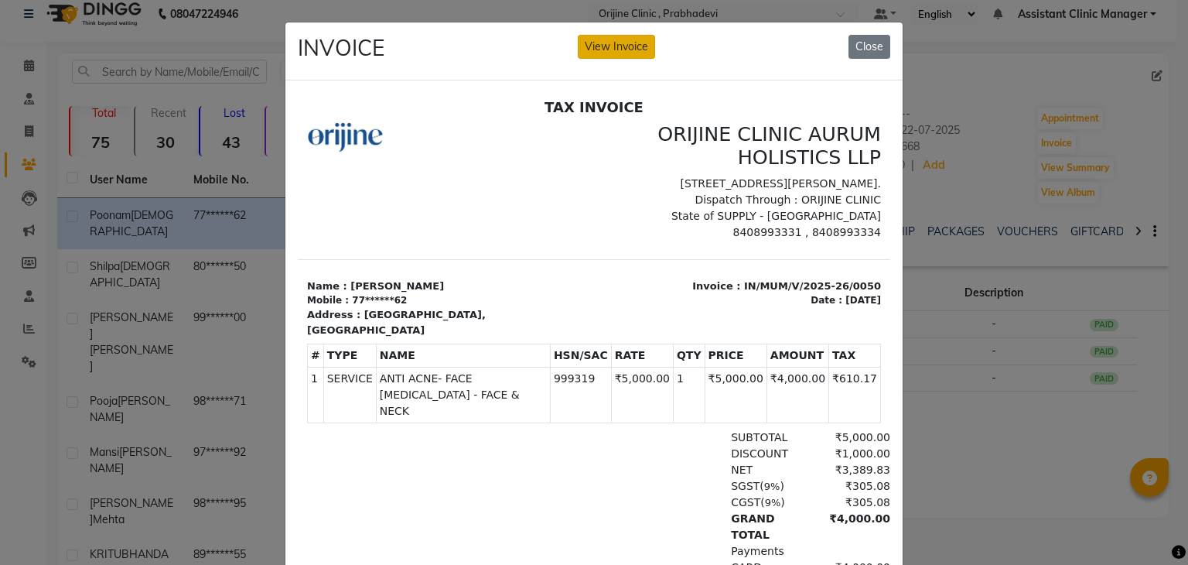
click at [617, 41] on button "View Invoice" at bounding box center [616, 47] width 77 height 24
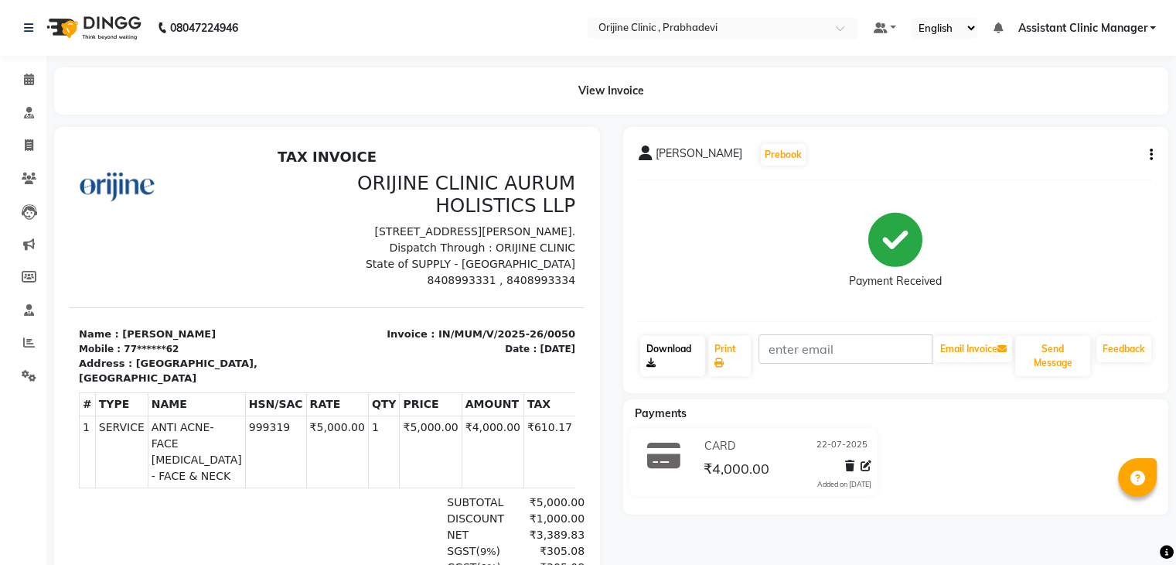
click at [669, 348] on link "Download" at bounding box center [673, 356] width 66 height 40
